Goal: Navigation & Orientation: Find specific page/section

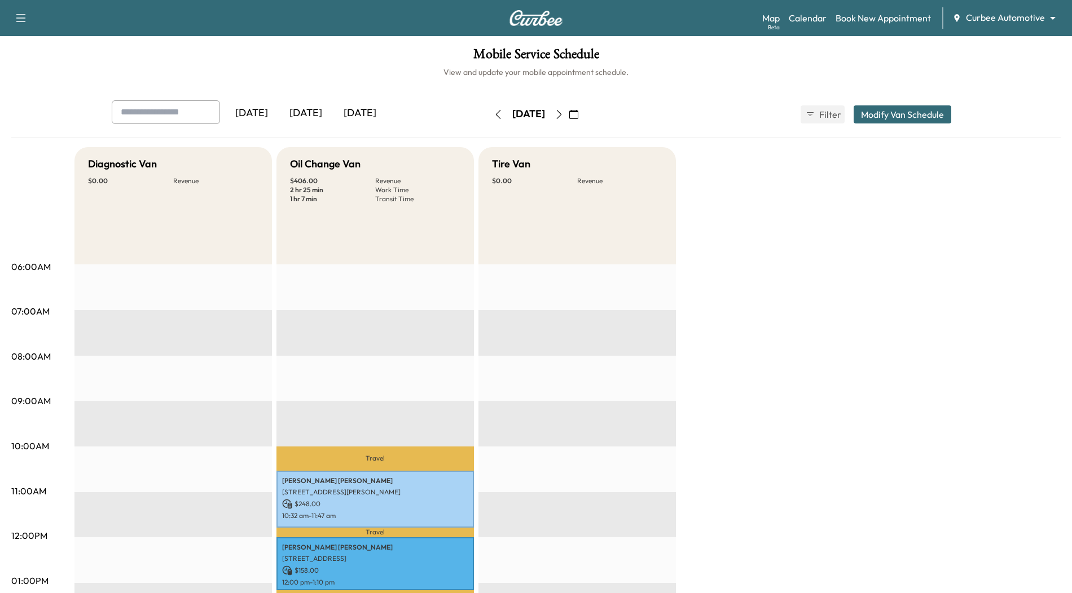
click at [968, 19] on body "Support Log Out Map Beta Calendar Book New Appointment Curbee Automotive ******…" at bounding box center [536, 296] width 1072 height 593
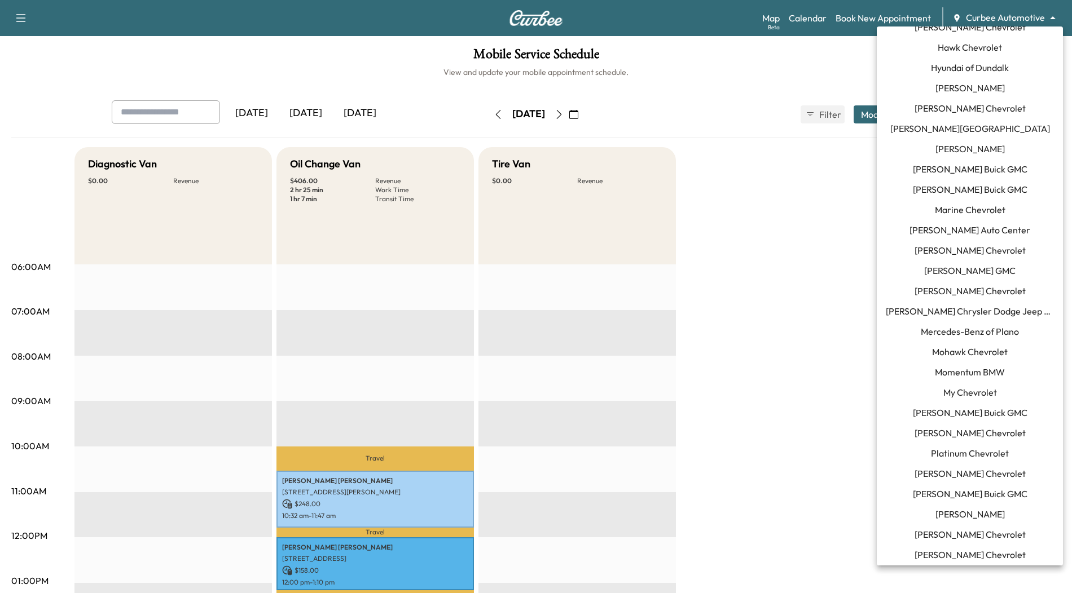
scroll to position [690, 0]
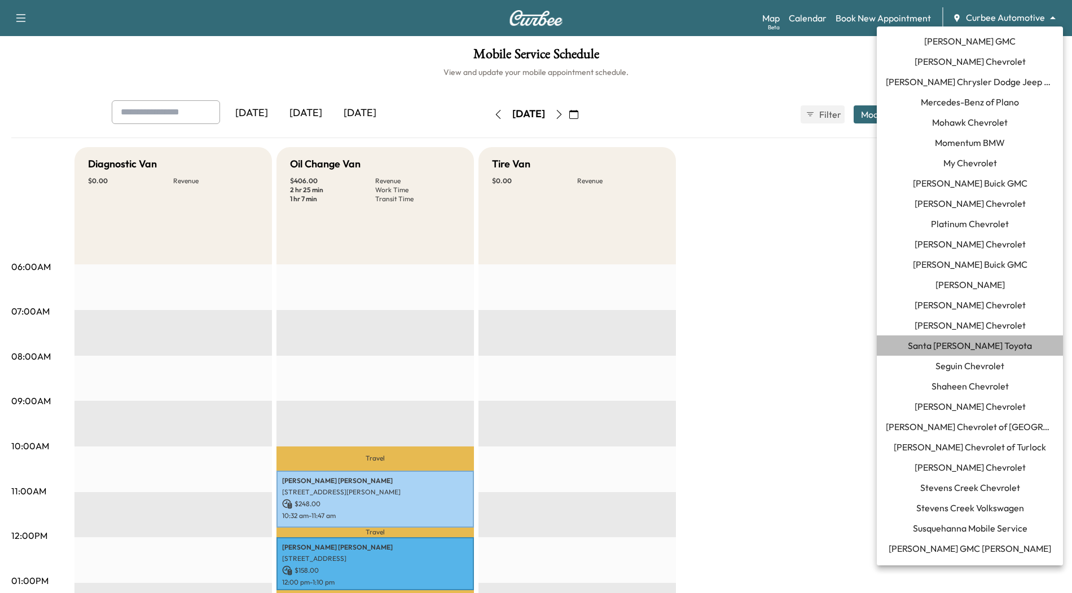
click at [977, 342] on span "Santa [PERSON_NAME] Toyota" at bounding box center [970, 346] width 124 height 14
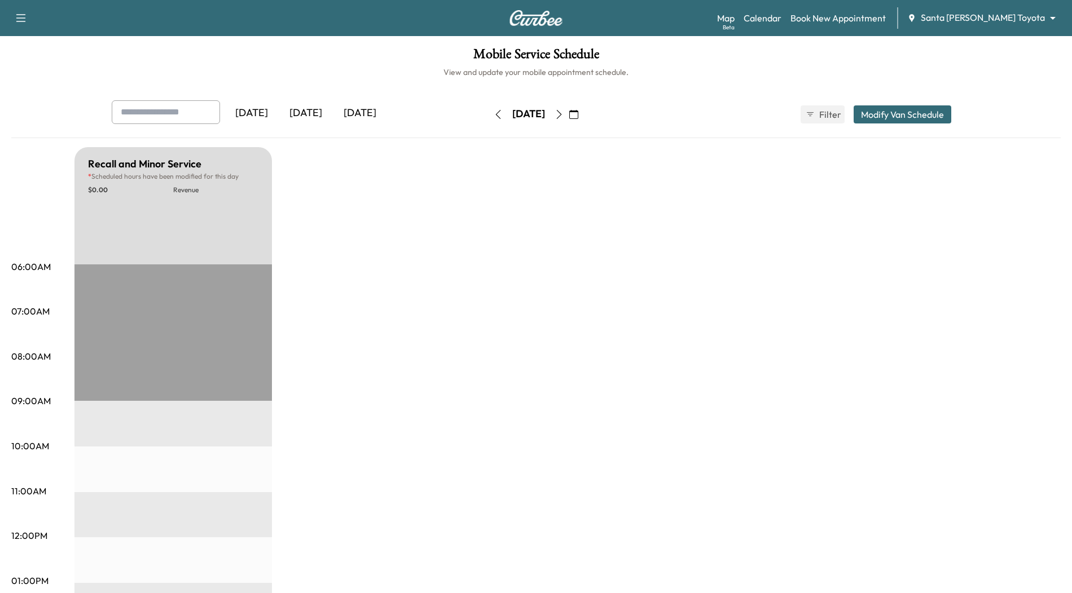
click at [494, 114] on icon "button" at bounding box center [498, 114] width 9 height 9
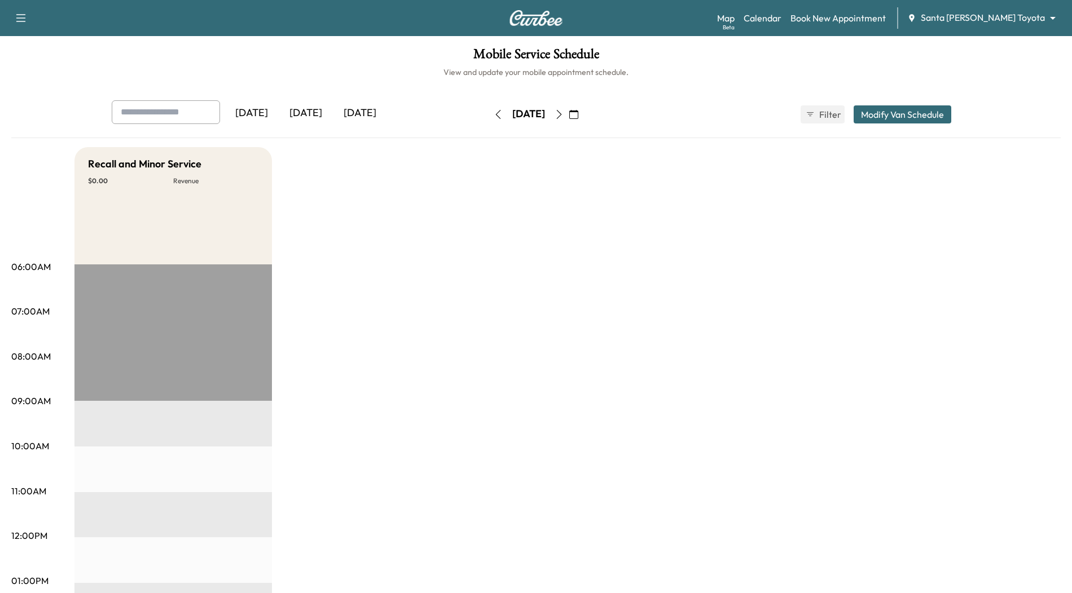
click at [494, 110] on icon "button" at bounding box center [498, 114] width 9 height 9
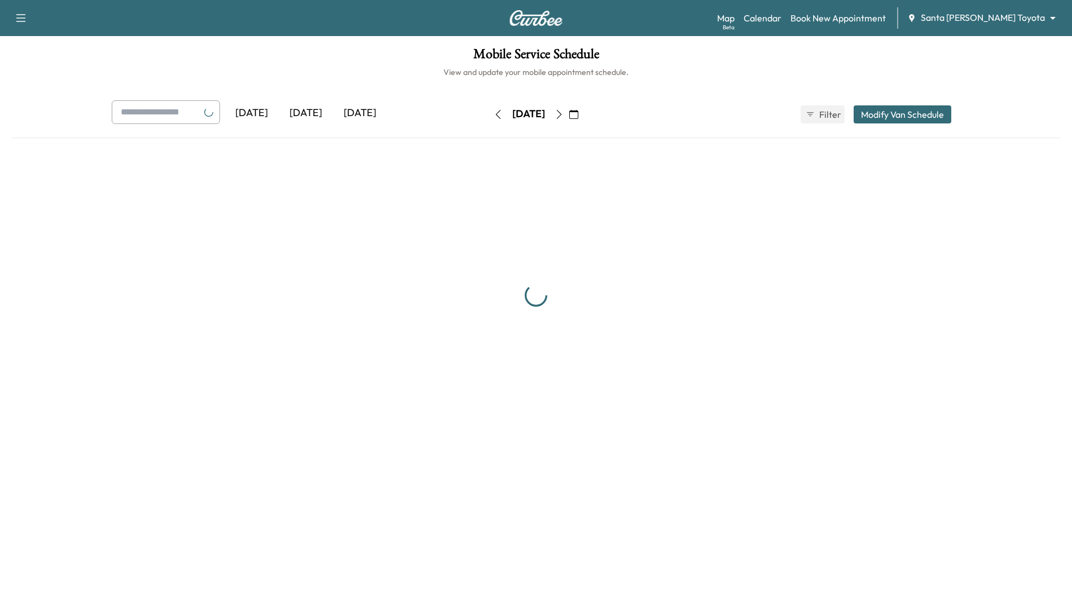
click at [494, 110] on icon "button" at bounding box center [498, 114] width 9 height 9
click at [488, 109] on button "button" at bounding box center [497, 114] width 19 height 18
